Goal: Navigation & Orientation: Find specific page/section

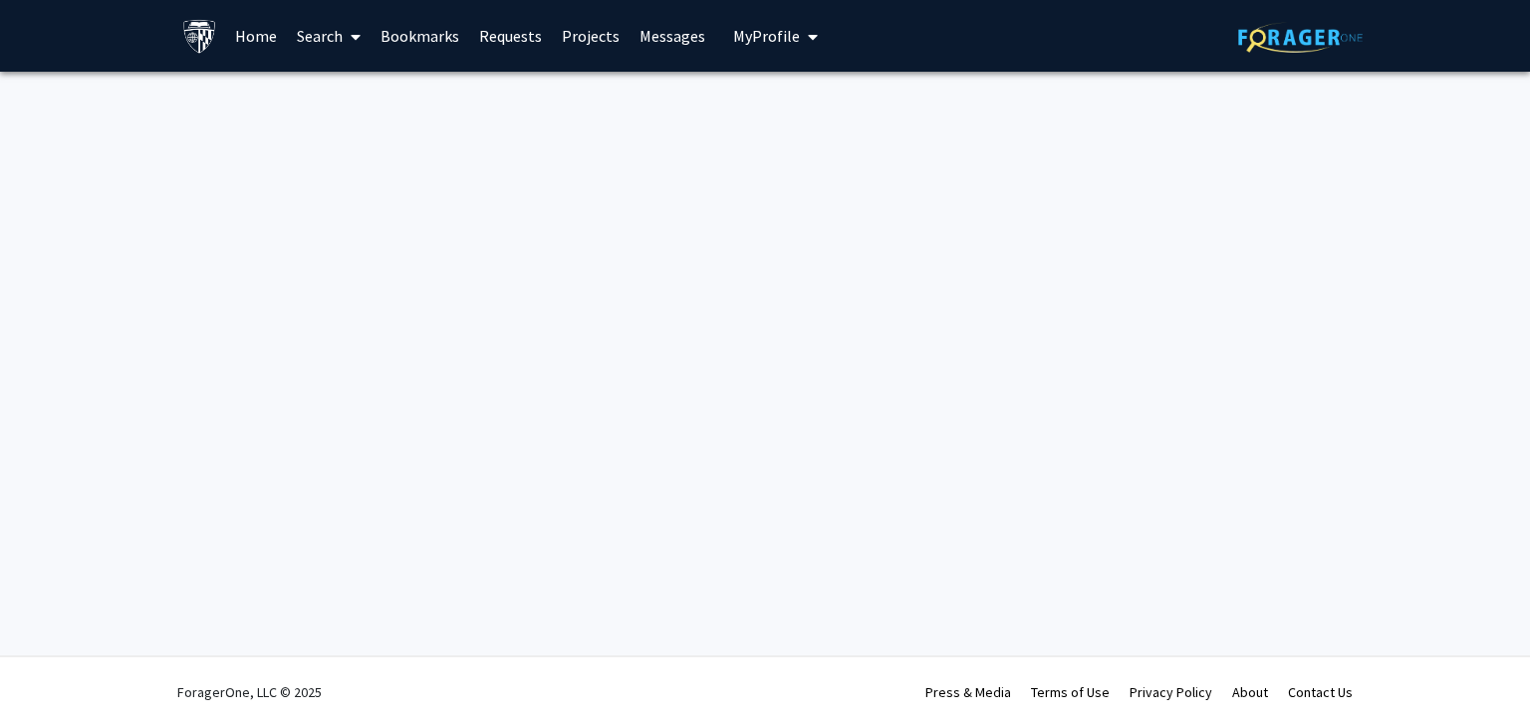
click at [404, 41] on link "Bookmarks" at bounding box center [420, 36] width 99 height 70
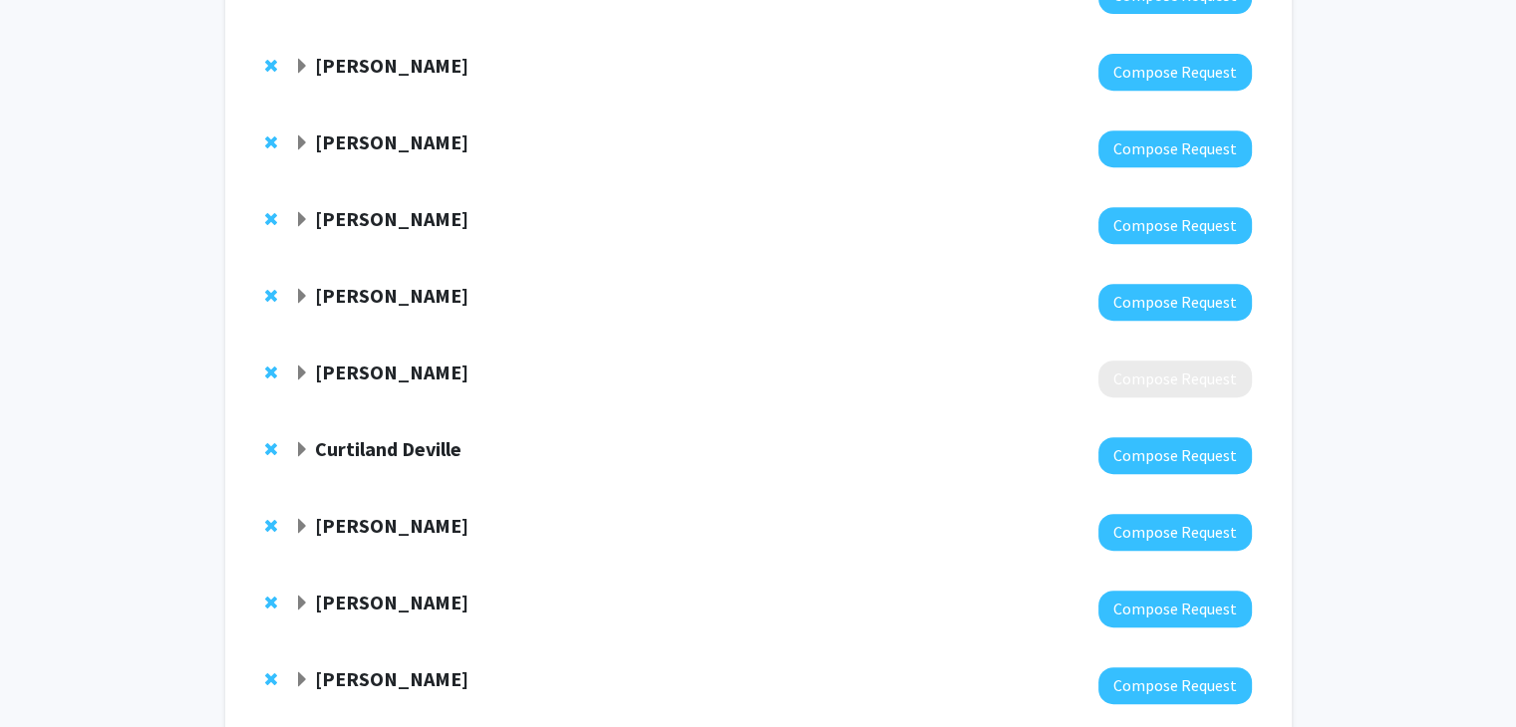
scroll to position [897, 0]
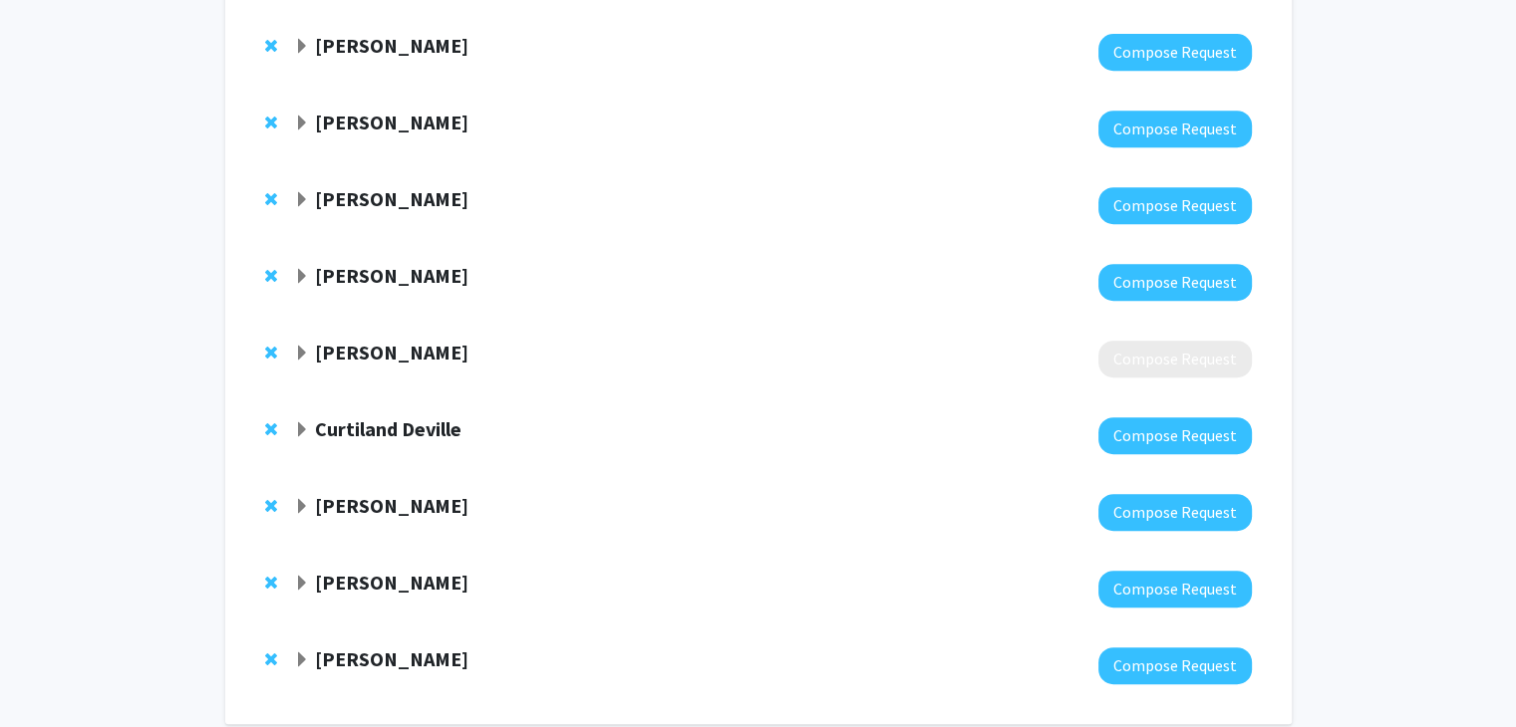
click at [457, 506] on strong "[PERSON_NAME]" at bounding box center [391, 505] width 153 height 25
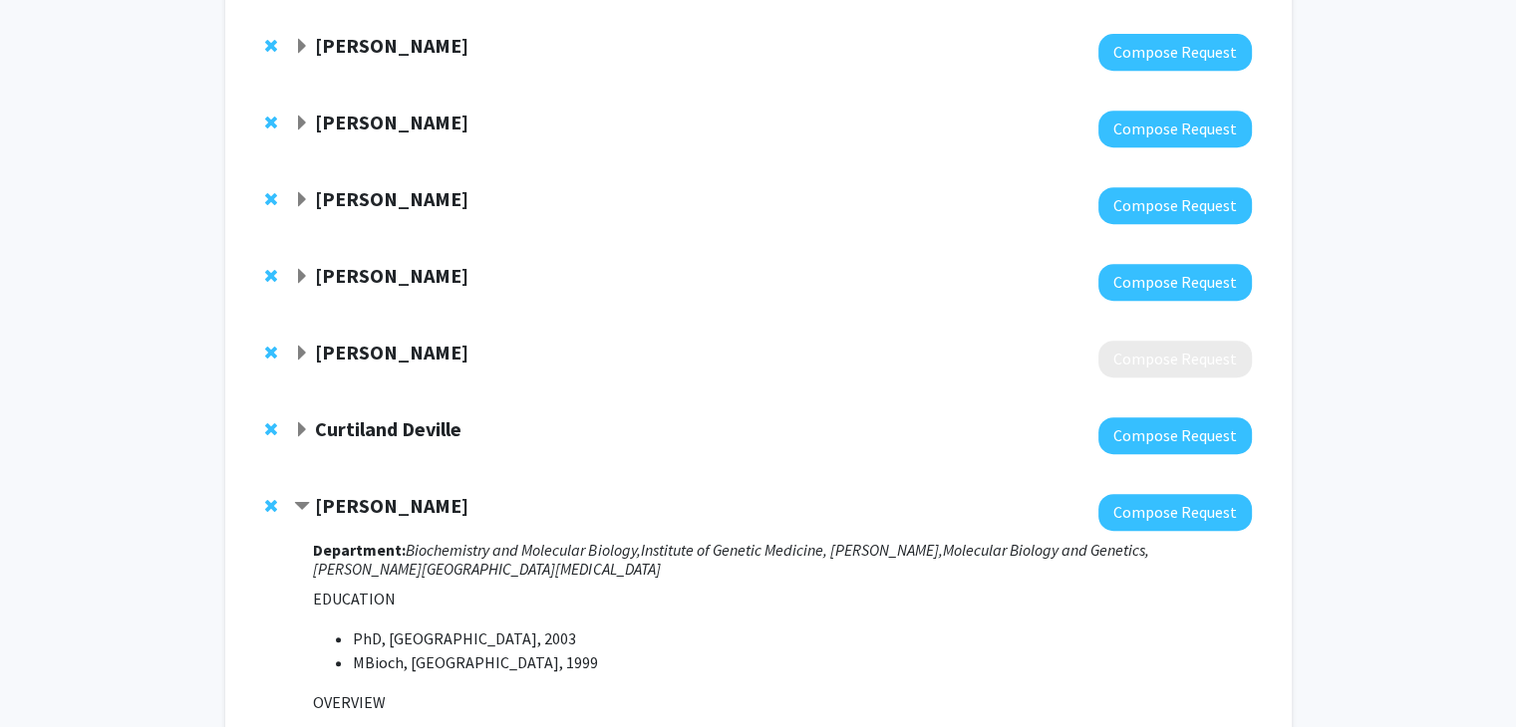
click at [457, 506] on strong "[PERSON_NAME]" at bounding box center [391, 505] width 153 height 25
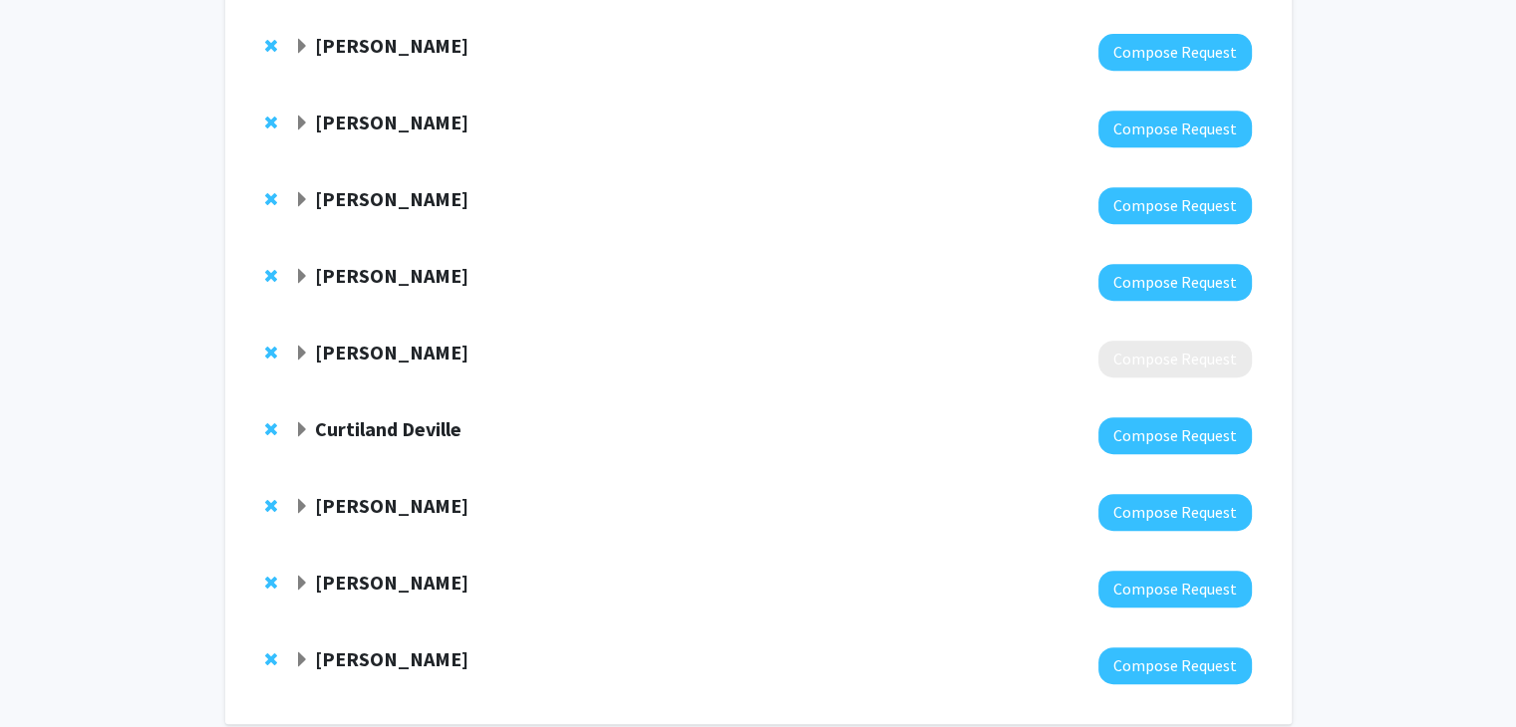
click at [417, 507] on strong "[PERSON_NAME]" at bounding box center [391, 505] width 153 height 25
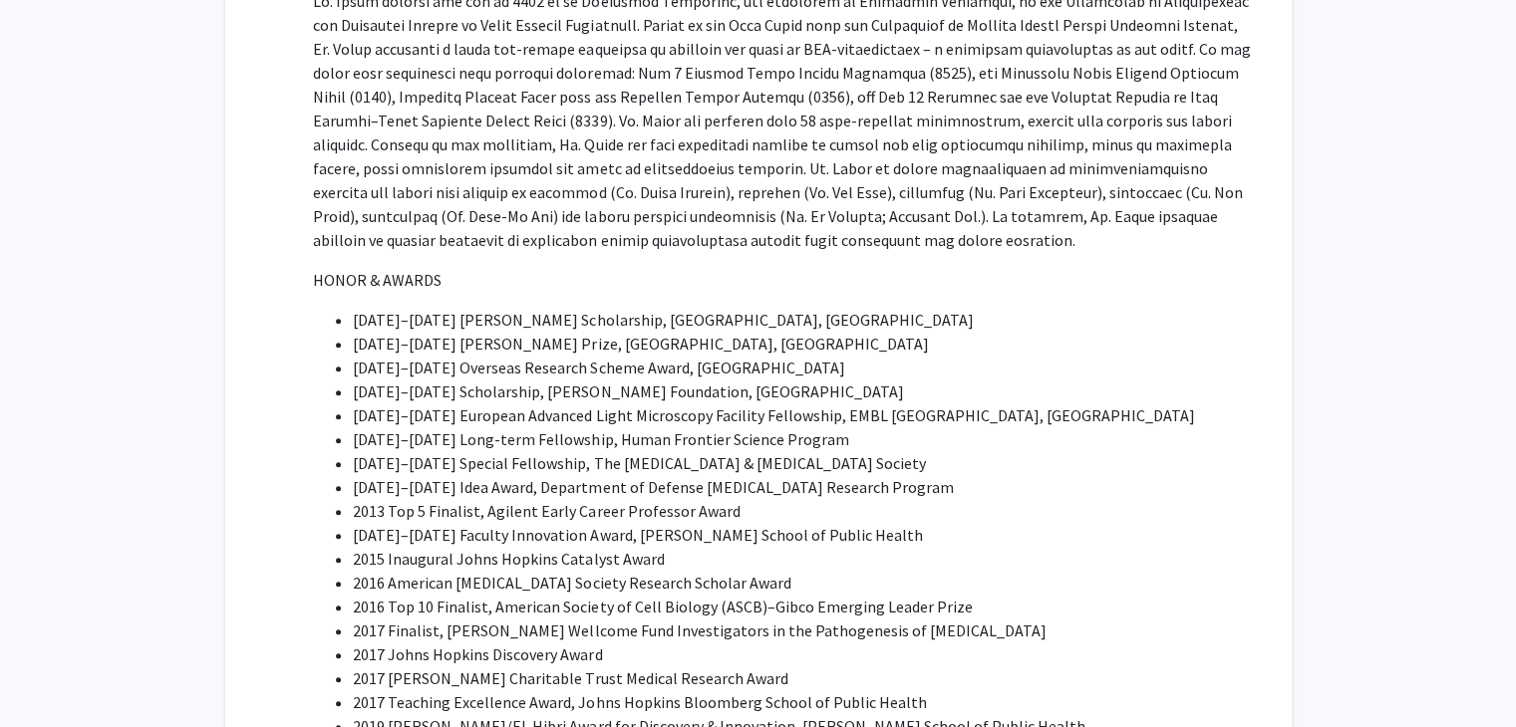
scroll to position [2391, 0]
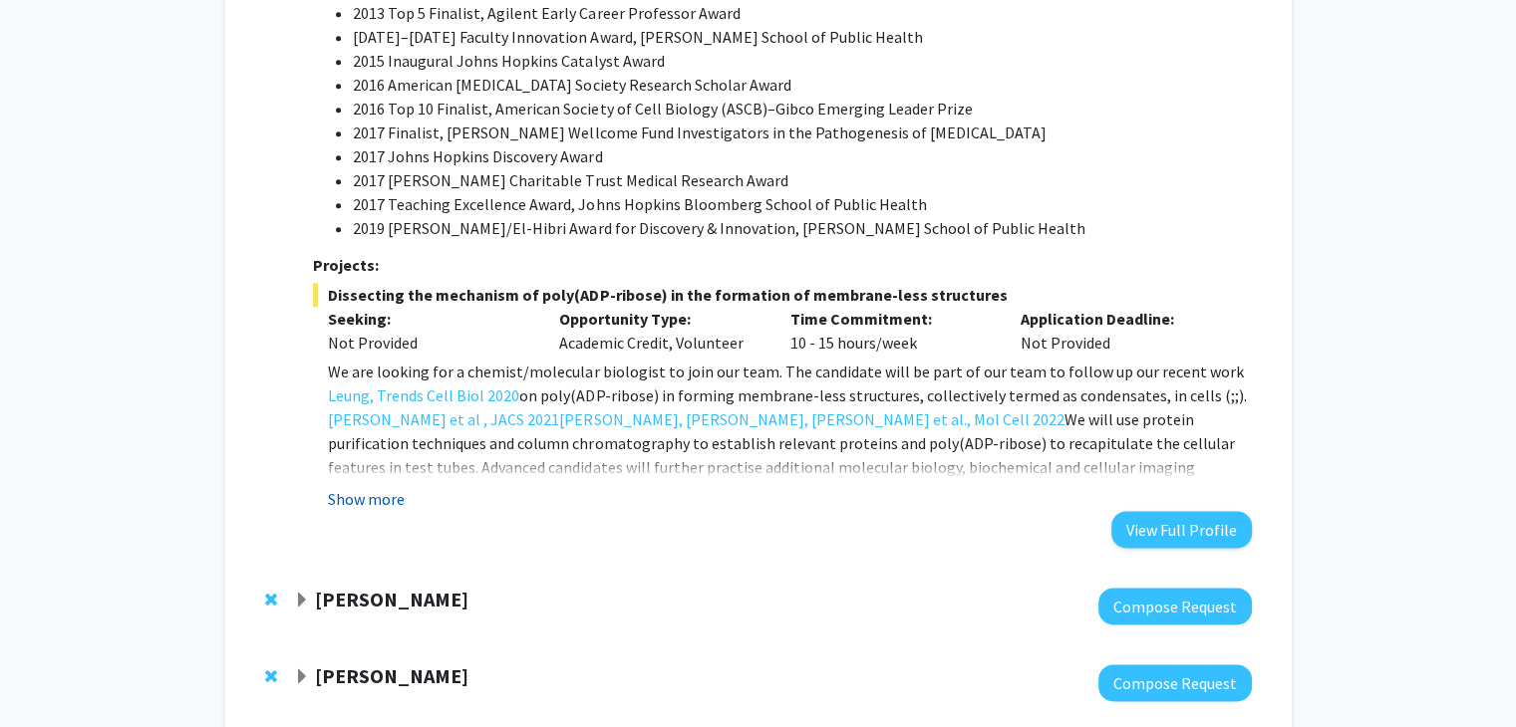
click at [392, 487] on button "Show more" at bounding box center [366, 499] width 77 height 24
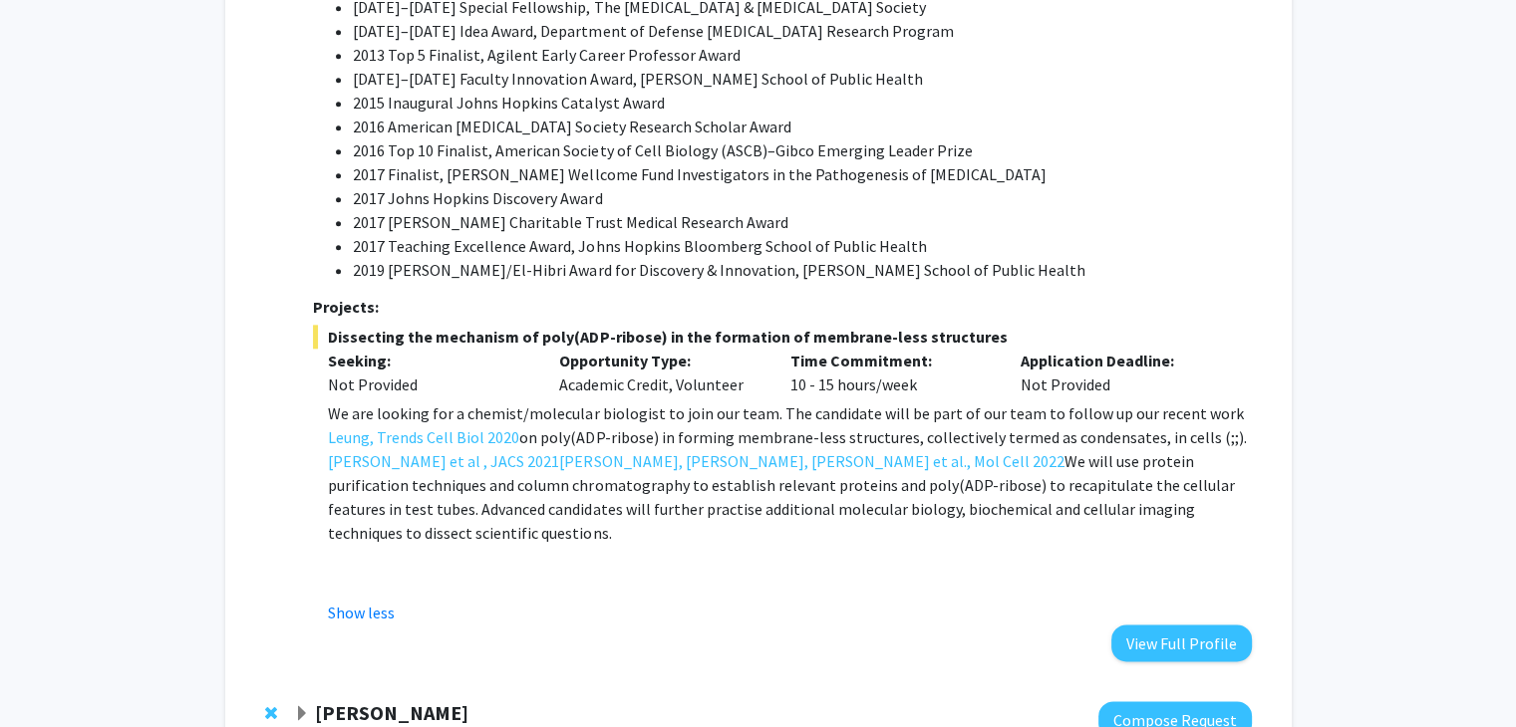
scroll to position [2491, 0]
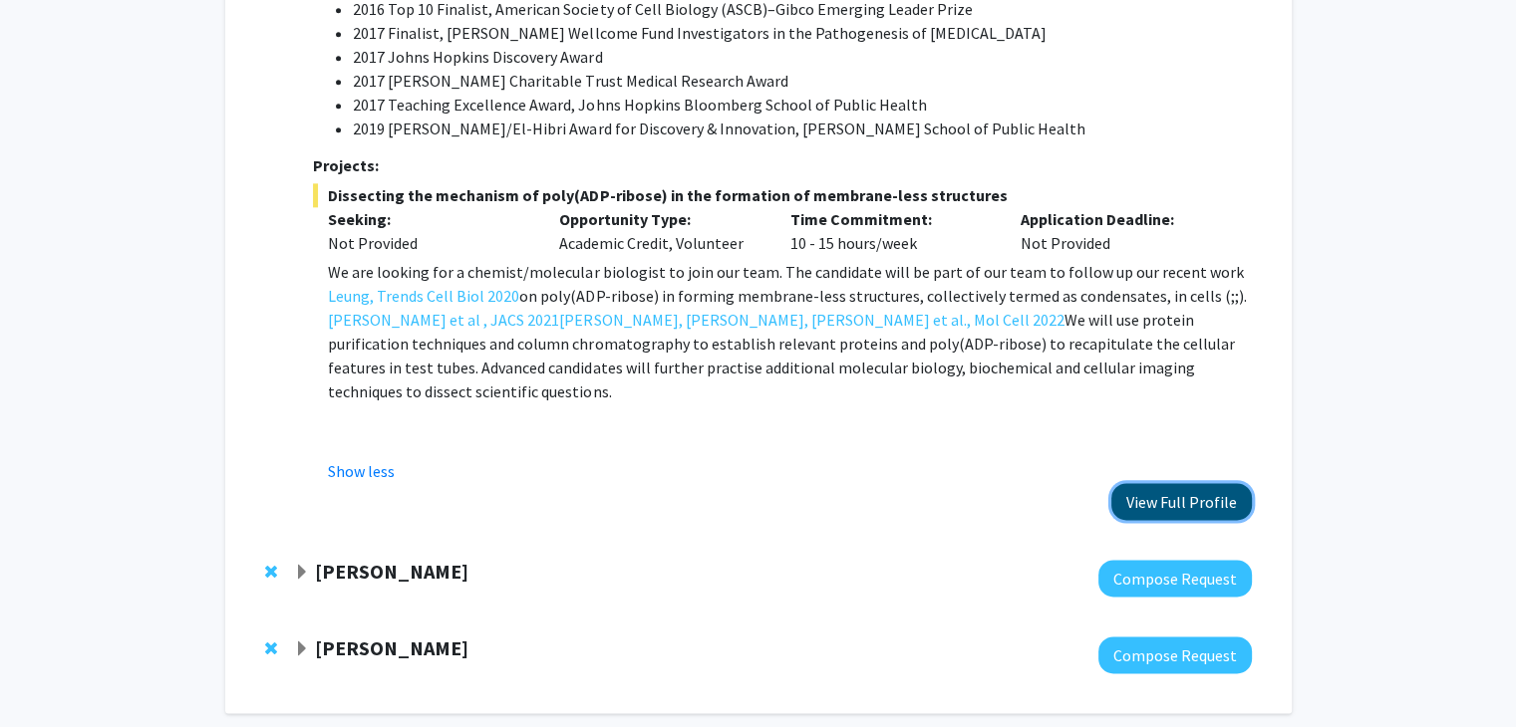
click at [1131, 483] on button "View Full Profile" at bounding box center [1181, 501] width 140 height 37
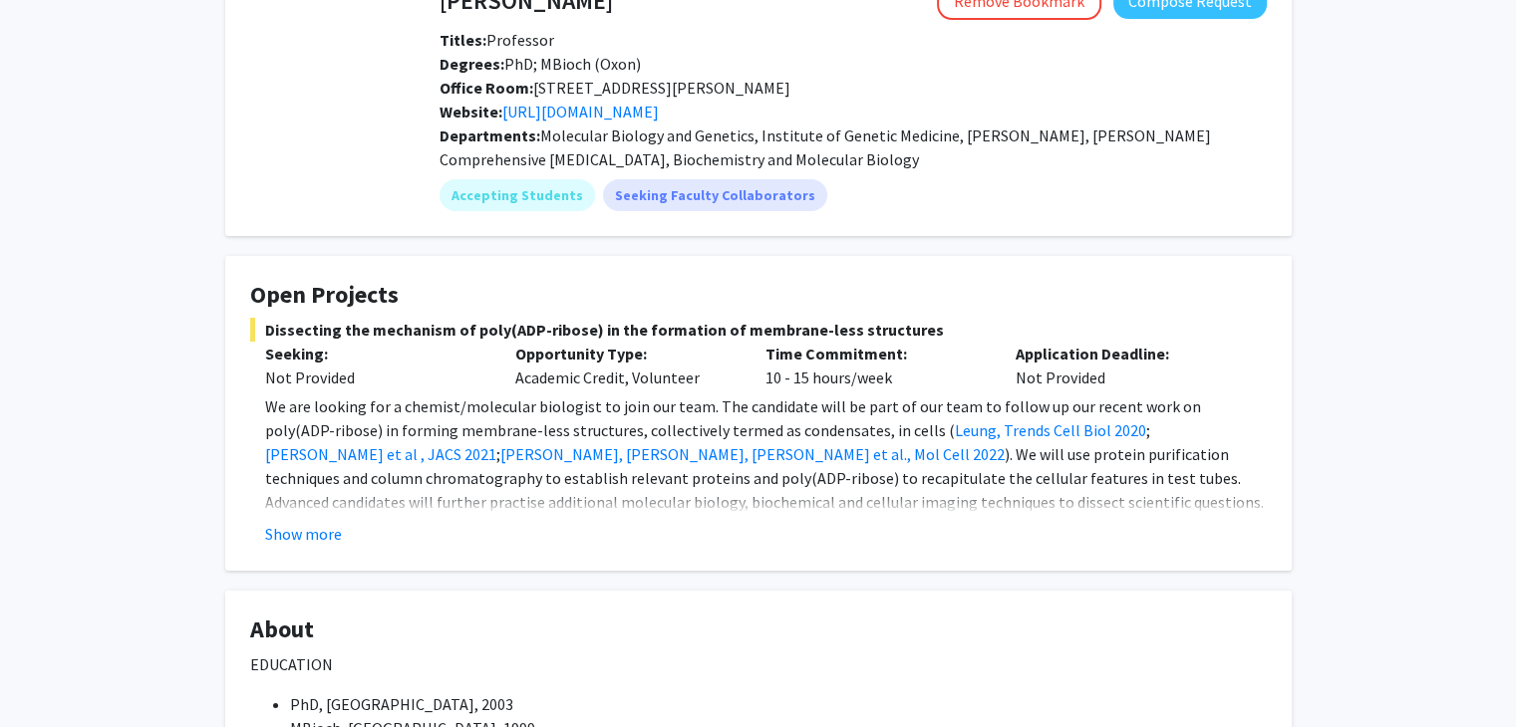
scroll to position [100, 0]
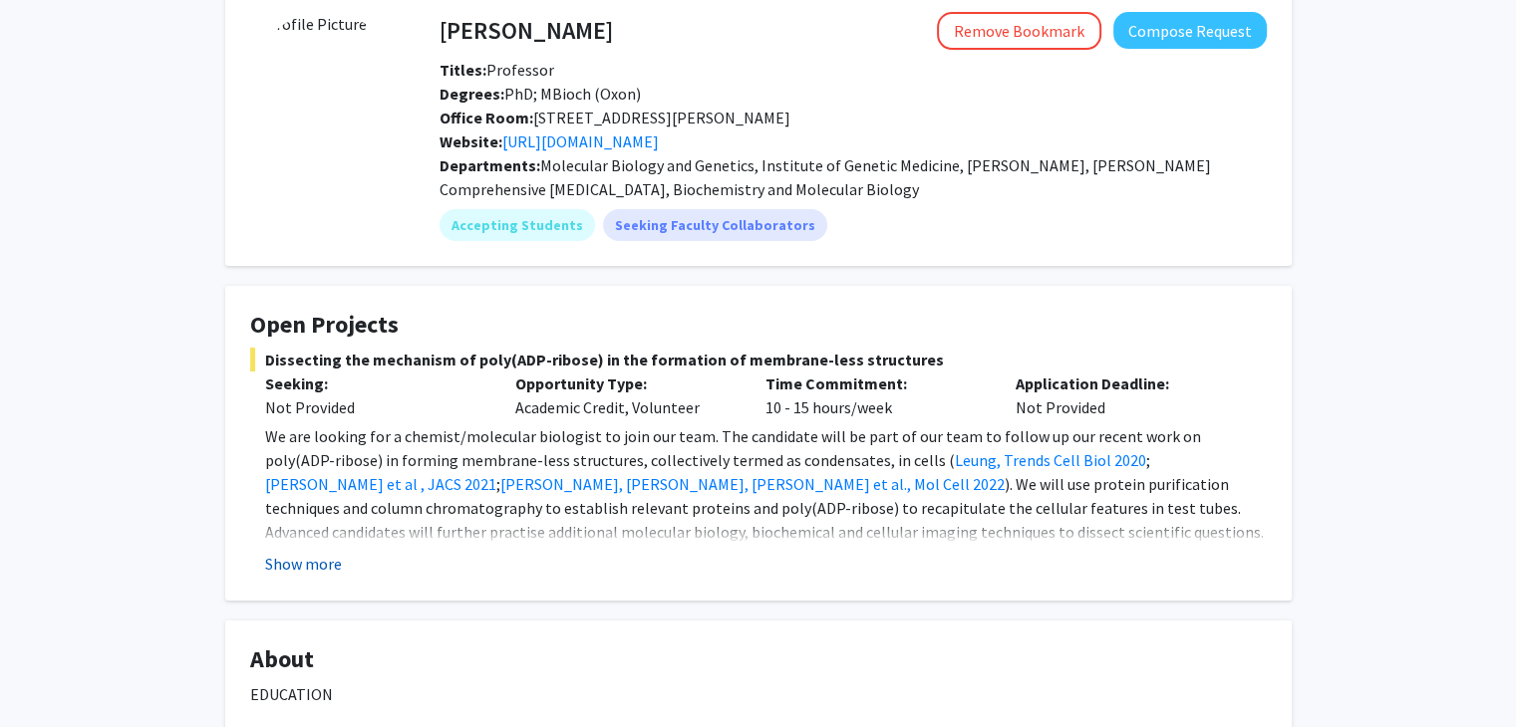
click at [307, 560] on button "Show more" at bounding box center [303, 564] width 77 height 24
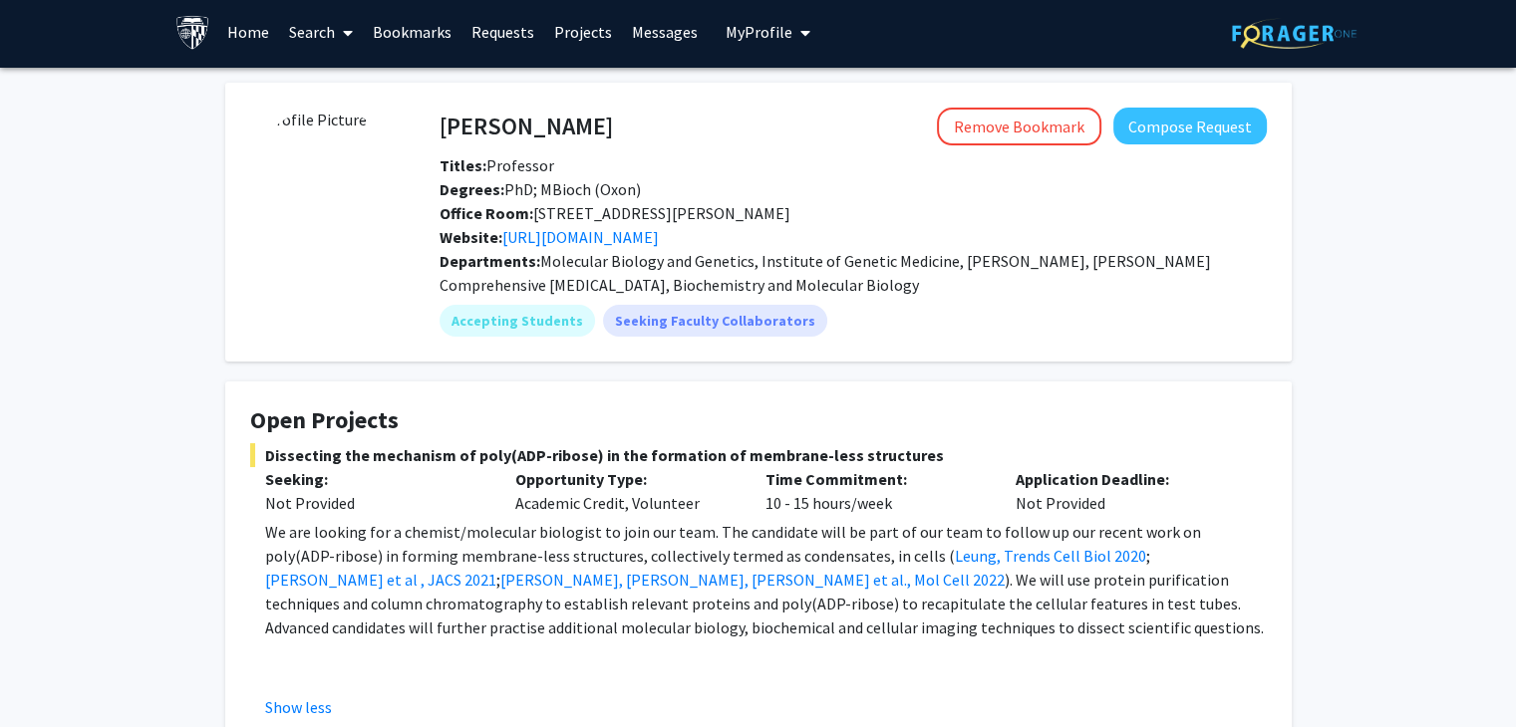
scroll to position [0, 0]
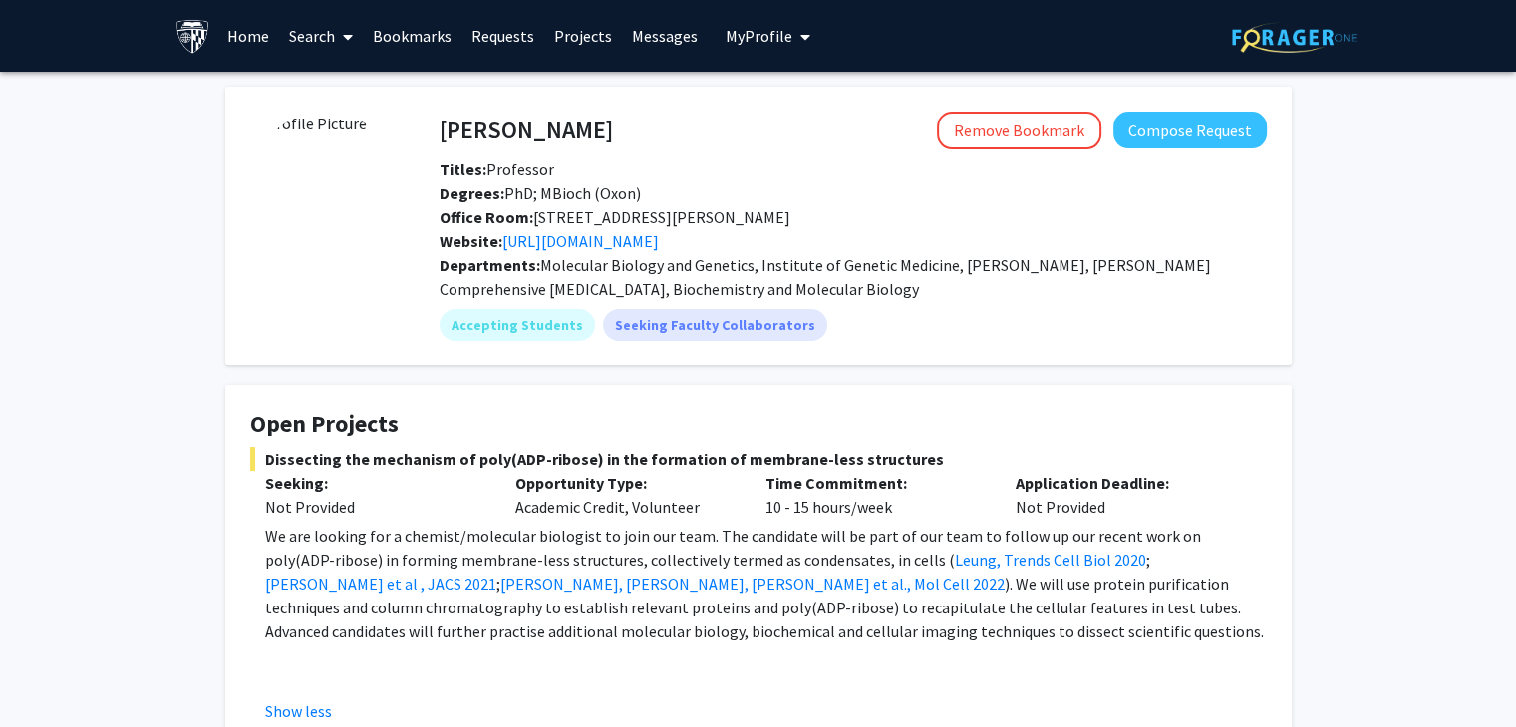
click at [248, 45] on link "Home" at bounding box center [248, 36] width 62 height 70
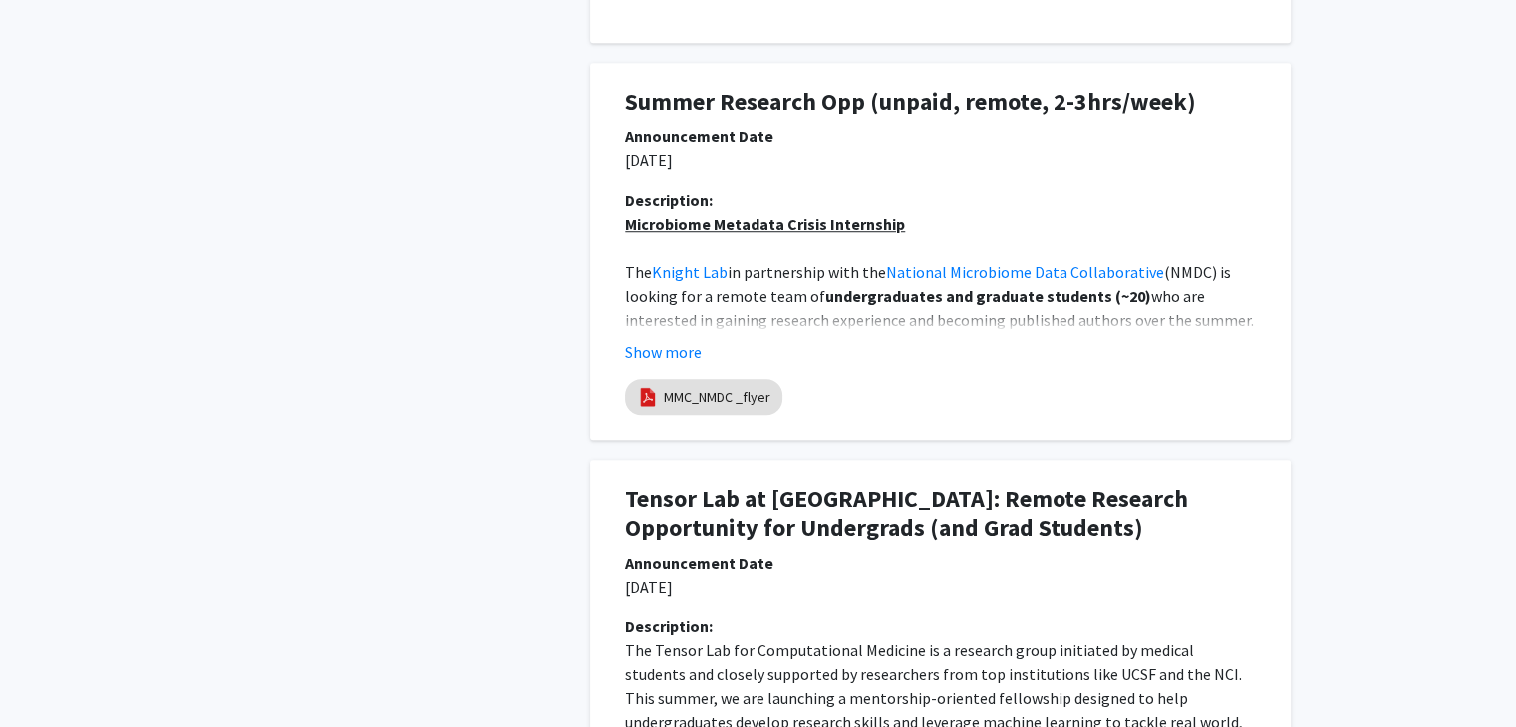
scroll to position [1495, 0]
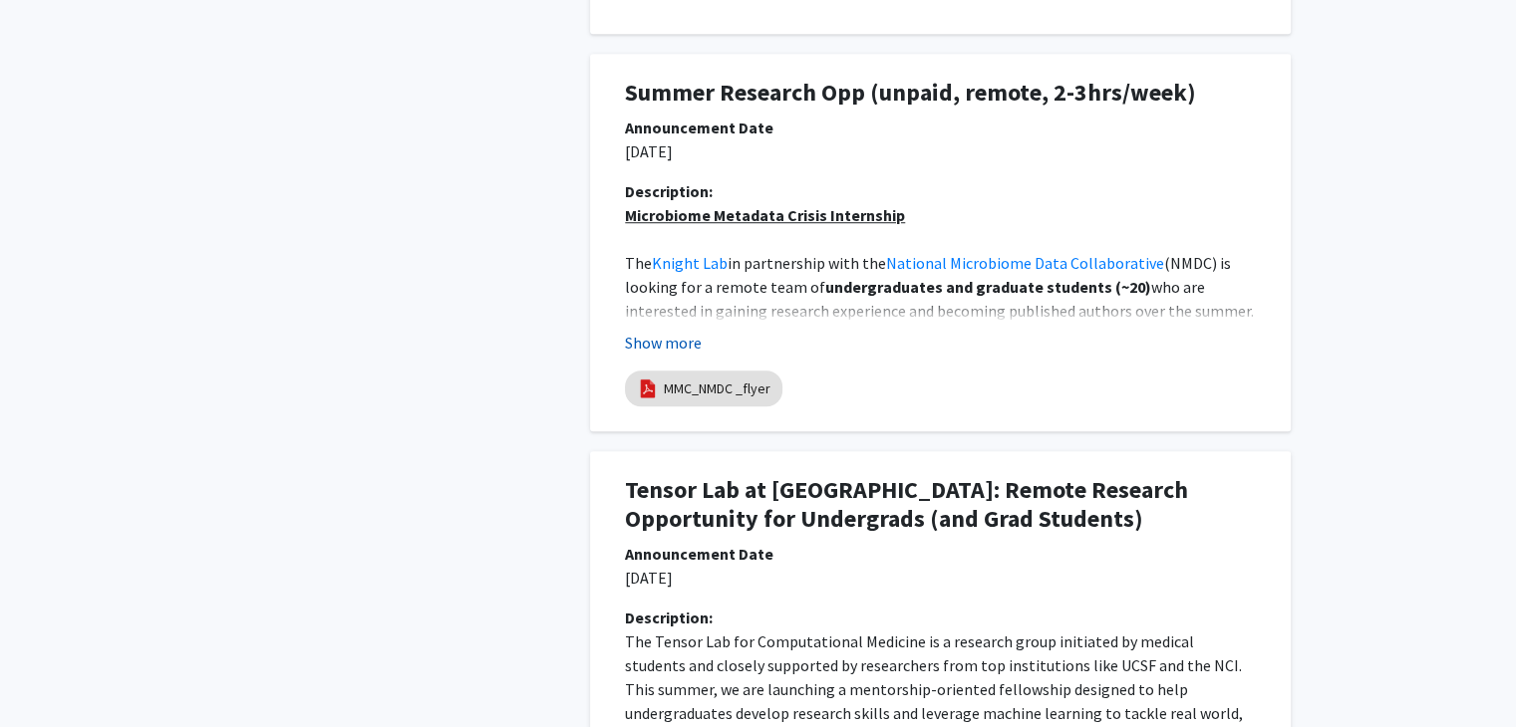
click at [666, 342] on button "Show more" at bounding box center [663, 343] width 77 height 24
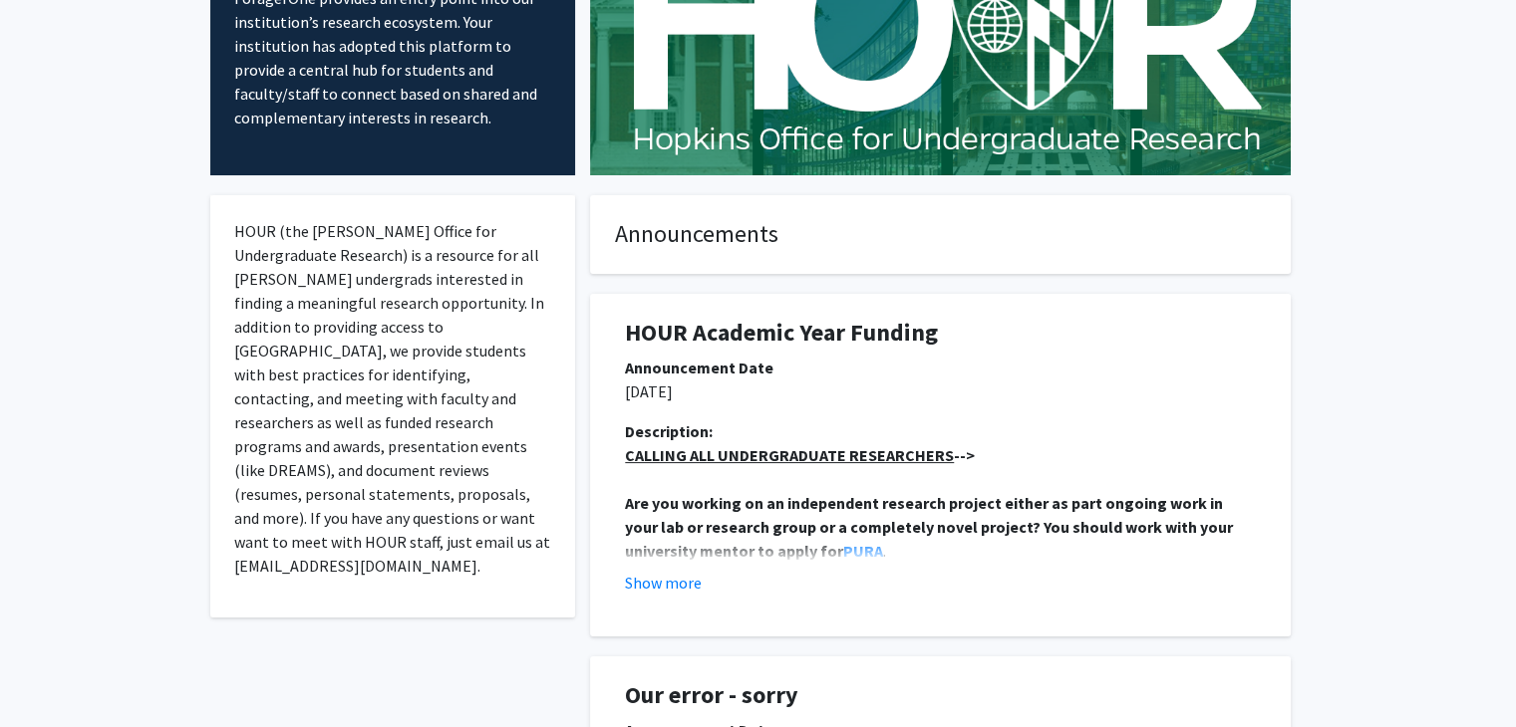
scroll to position [0, 0]
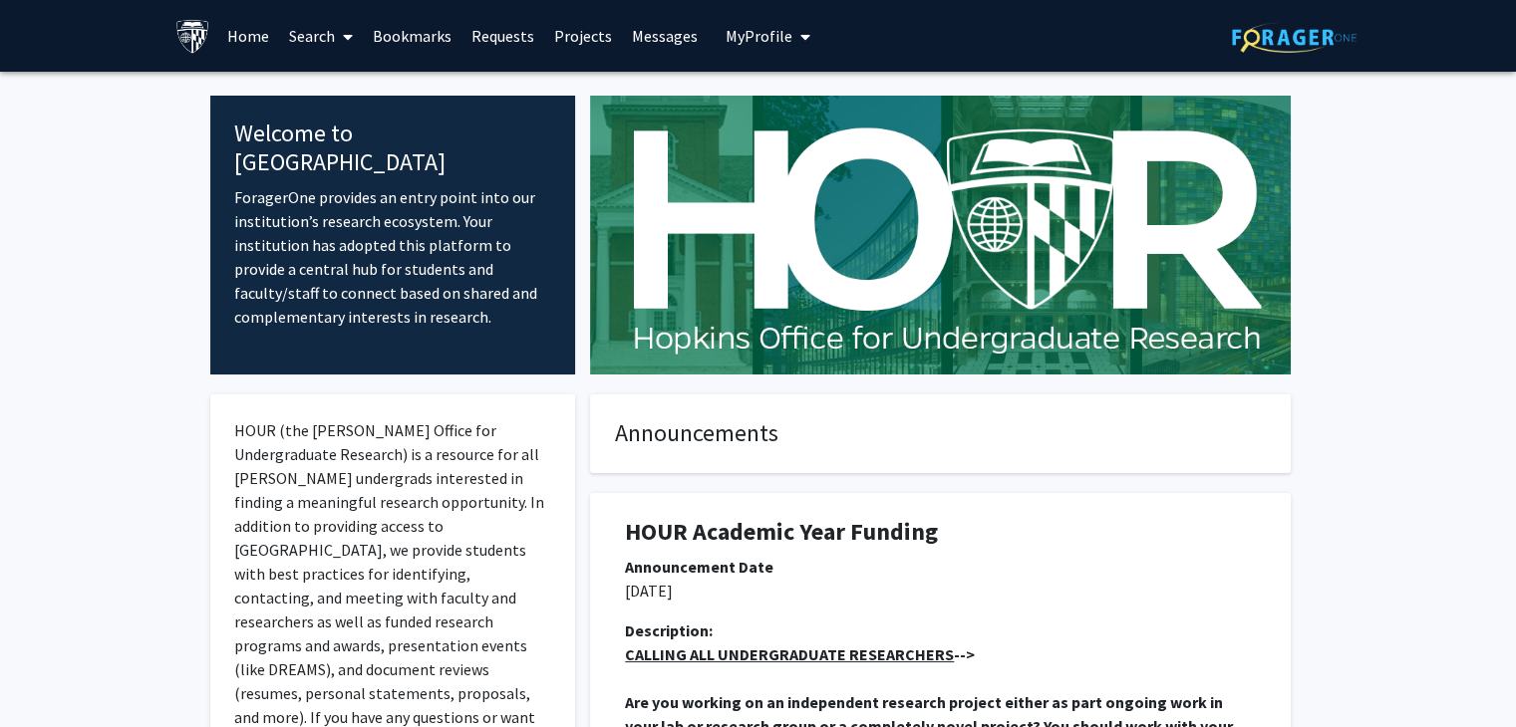
click at [250, 25] on link "Home" at bounding box center [248, 36] width 62 height 70
